Goal: Navigation & Orientation: Understand site structure

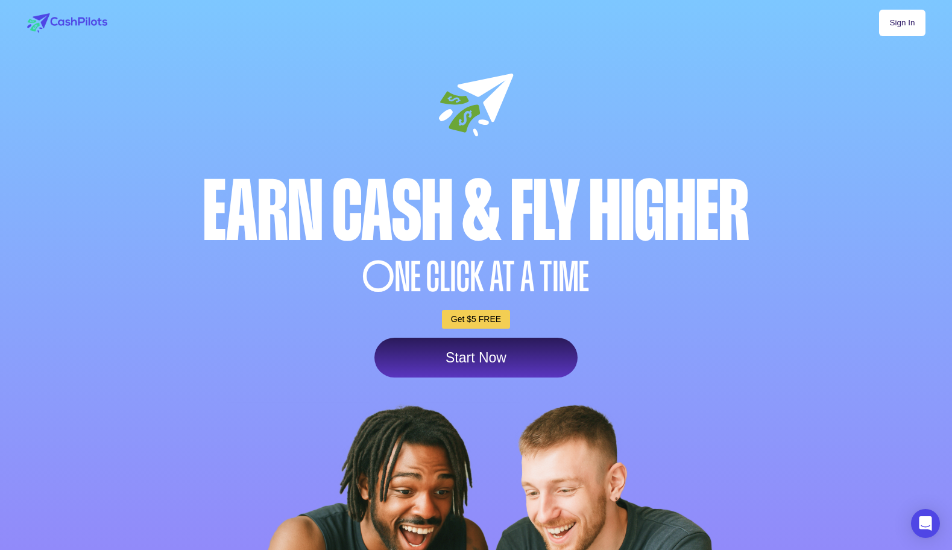
click at [895, 28] on link "Sign In" at bounding box center [902, 23] width 46 height 27
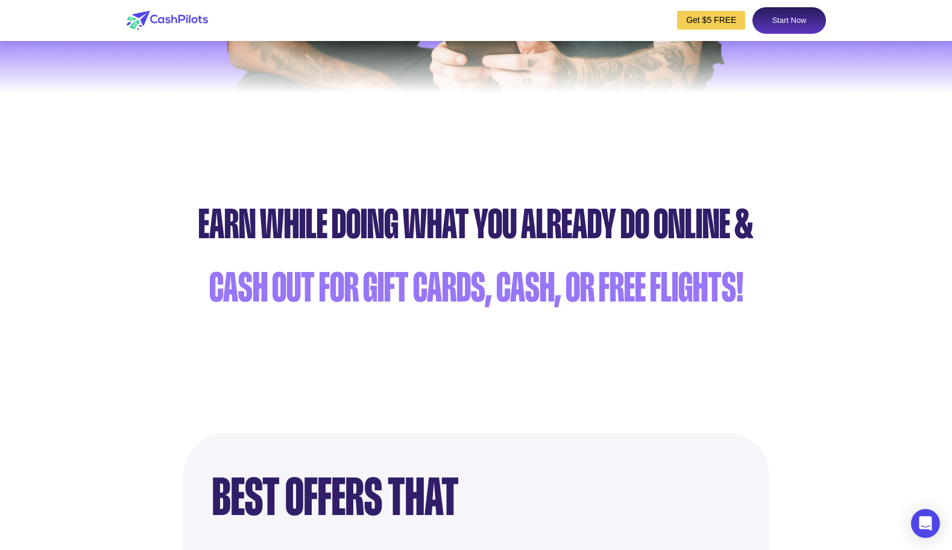
scroll to position [597, 0]
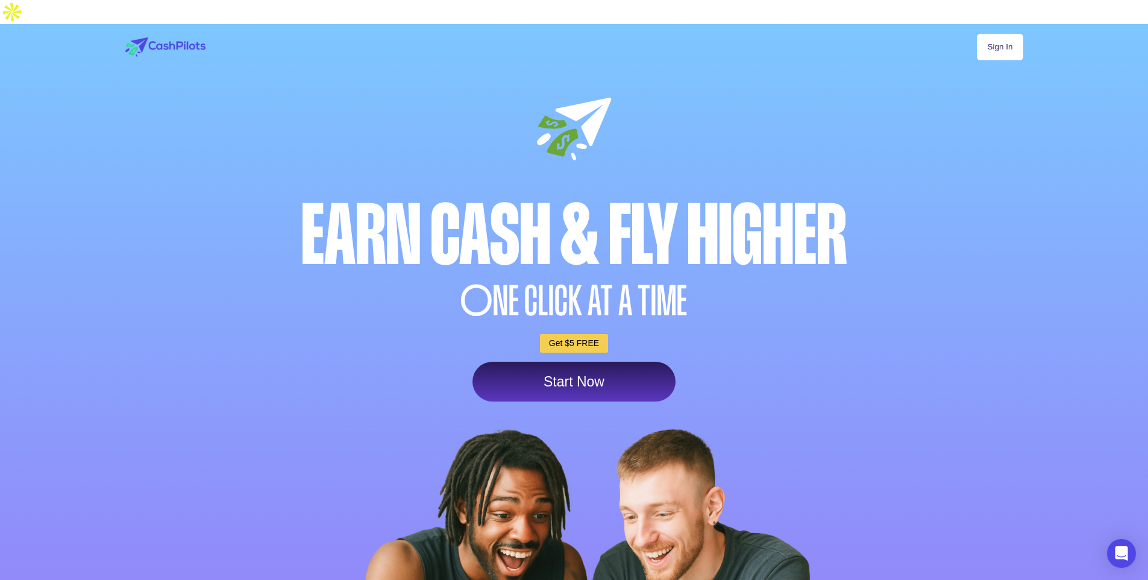
click at [988, 34] on link "Sign In" at bounding box center [1000, 47] width 46 height 27
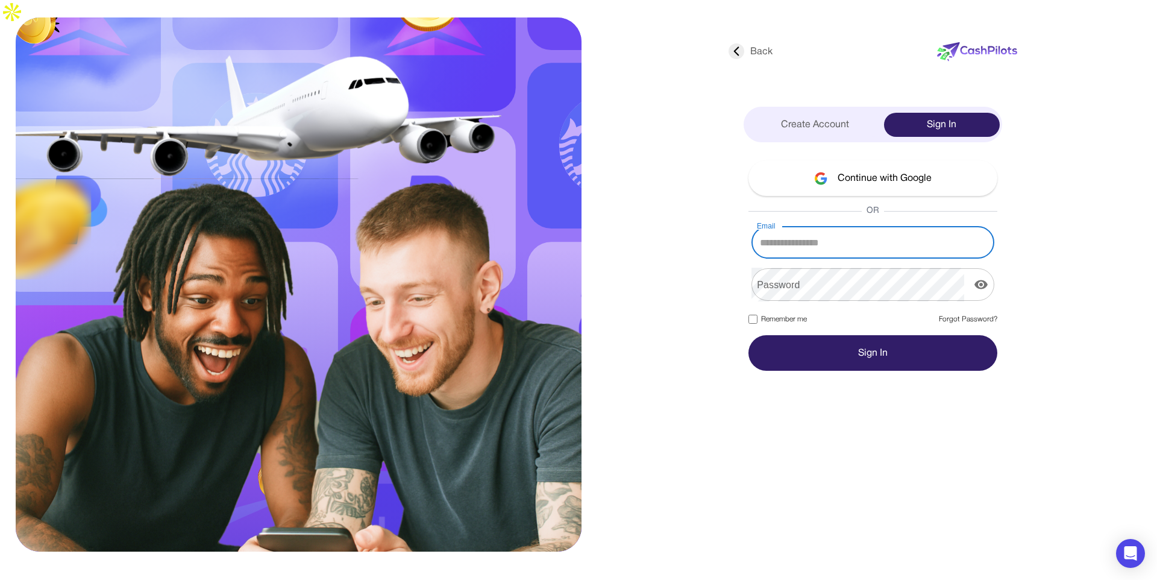
click at [737, 43] on icon at bounding box center [737, 51] width 16 height 16
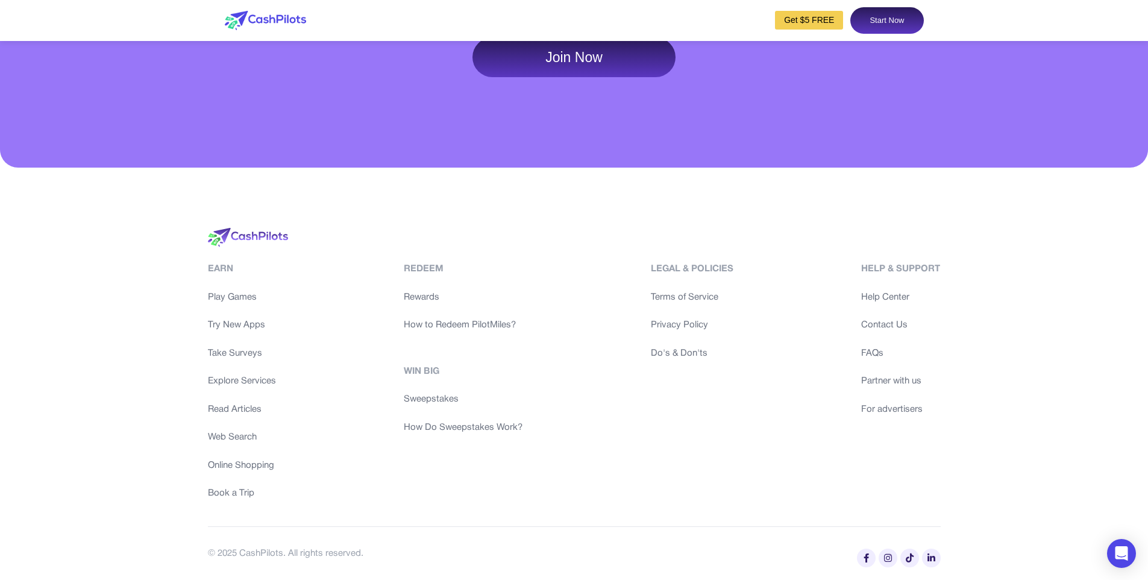
scroll to position [5893, 0]
click at [712, 297] on link "Terms of Service" at bounding box center [692, 298] width 83 height 14
click at [685, 321] on link "Privacy Policy" at bounding box center [692, 325] width 83 height 14
drag, startPoint x: 719, startPoint y: 351, endPoint x: 675, endPoint y: 353, distance: 44.0
click at [675, 353] on link "Do's & Don'ts" at bounding box center [692, 354] width 83 height 14
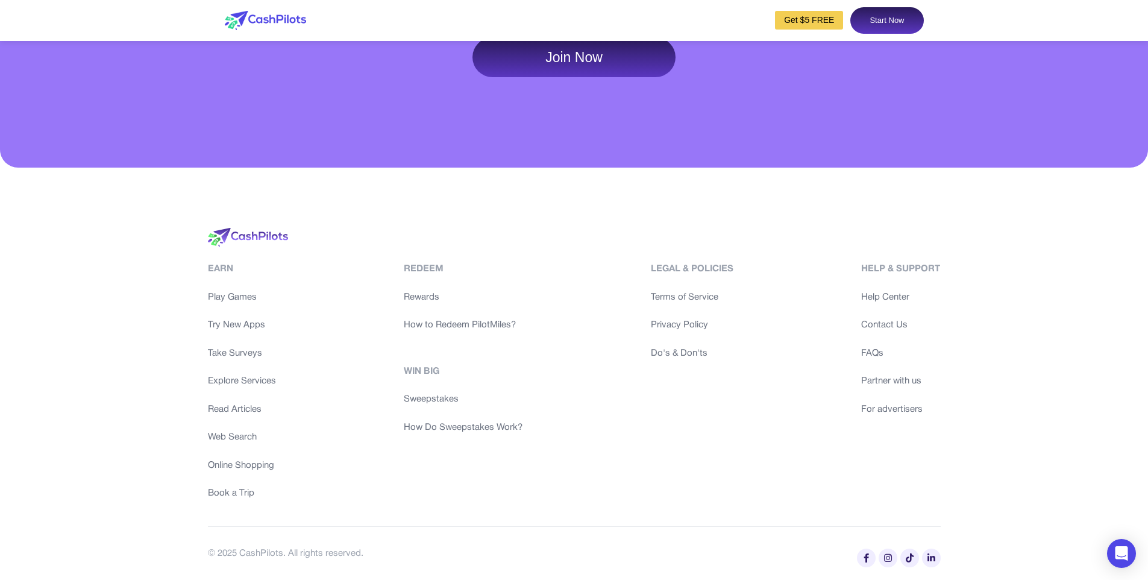
click at [891, 299] on link "Help Center" at bounding box center [900, 298] width 79 height 14
click at [890, 322] on link "Contact Us" at bounding box center [900, 325] width 79 height 14
